Goal: Find specific page/section: Find specific page/section

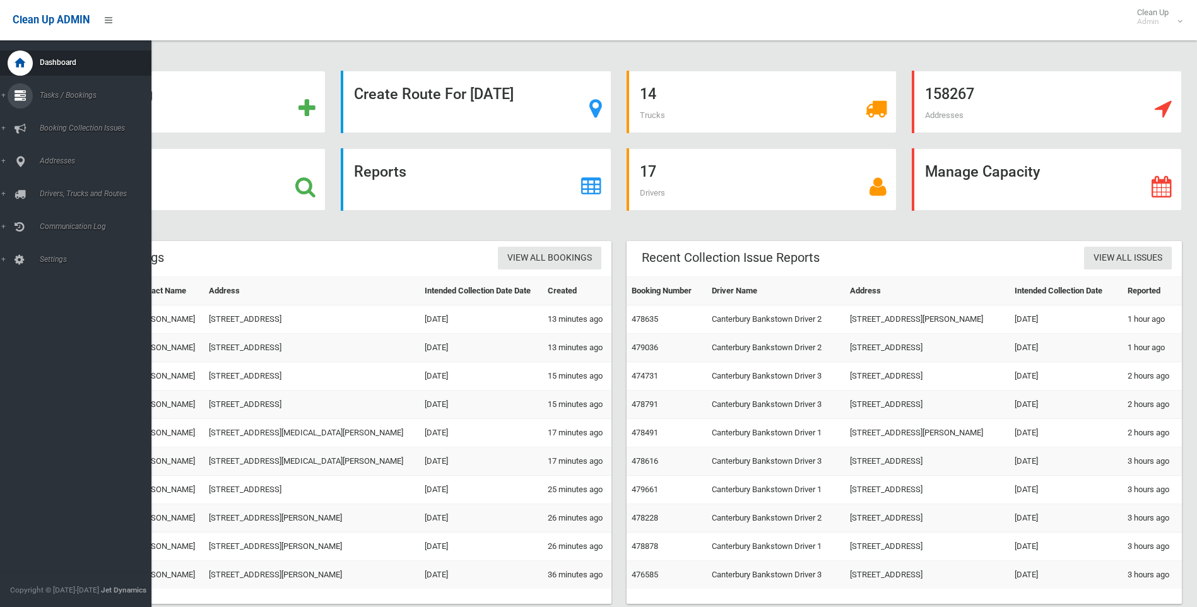
click at [18, 99] on icon at bounding box center [20, 95] width 11 height 25
click at [63, 189] on span "Search" at bounding box center [93, 188] width 114 height 9
click at [17, 160] on icon at bounding box center [20, 161] width 11 height 25
click at [55, 179] on span "All Addresses" at bounding box center [93, 183] width 114 height 9
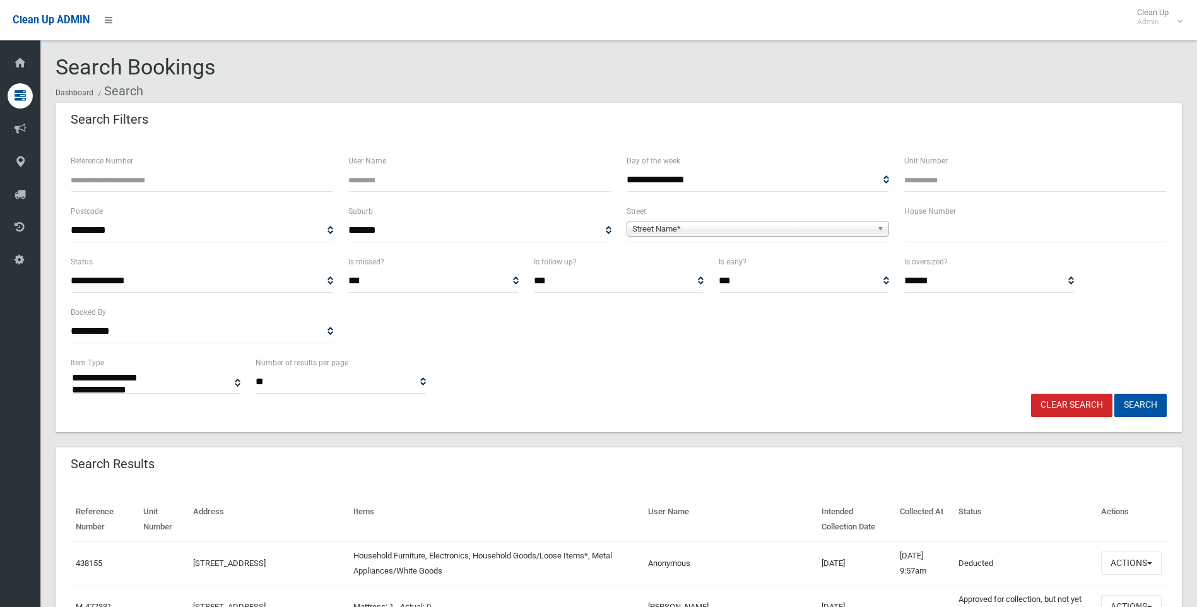
select select
click at [1112, 475] on div "Search Results" at bounding box center [619, 465] width 1127 height 35
